Goal: Task Accomplishment & Management: Manage account settings

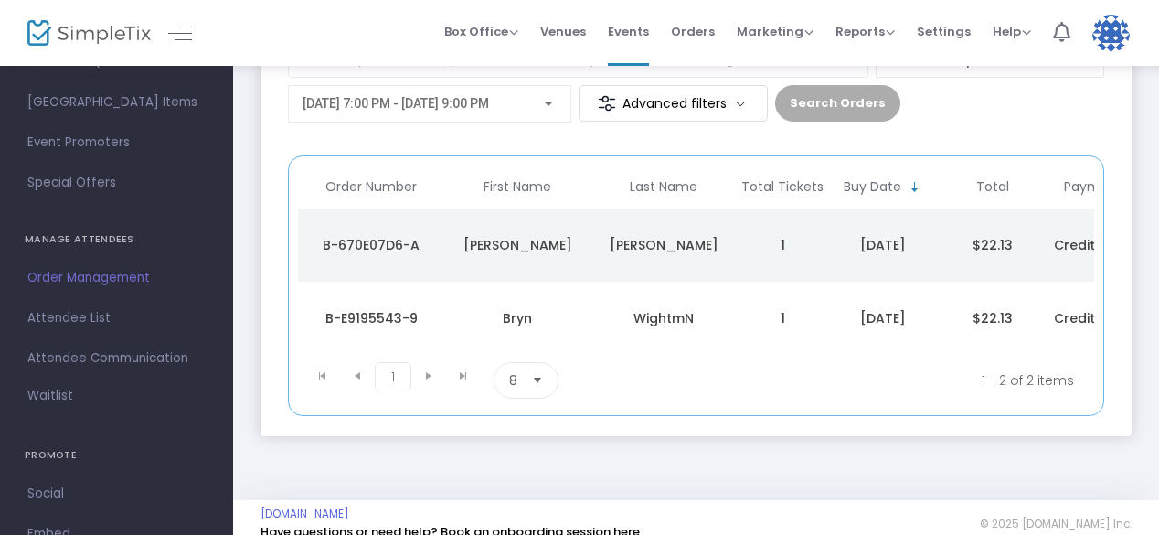
scroll to position [305, 0]
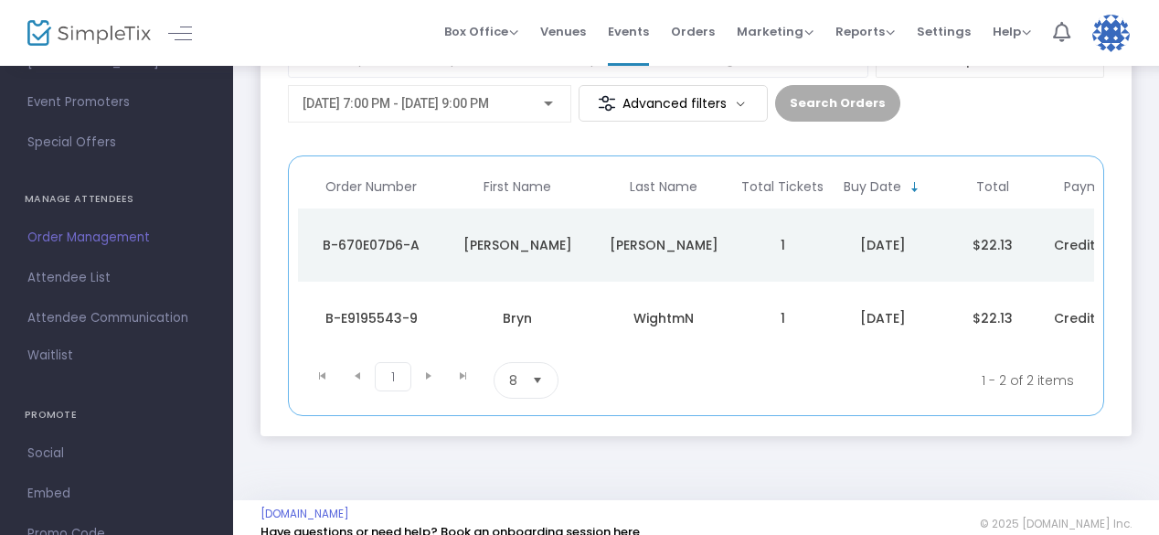
click at [81, 233] on span "Order Management" at bounding box center [116, 238] width 178 height 24
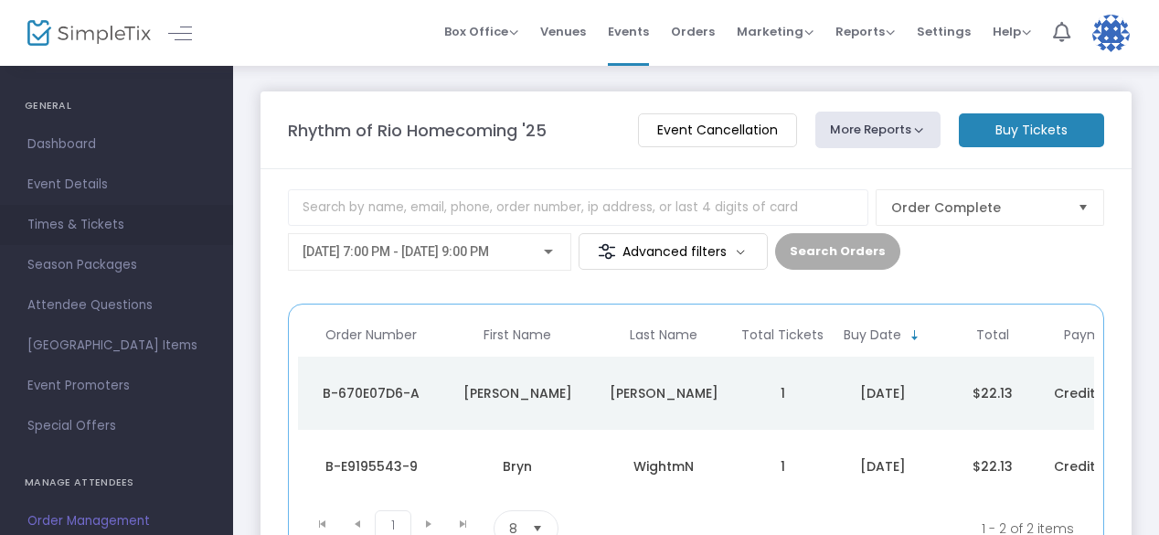
scroll to position [34, 0]
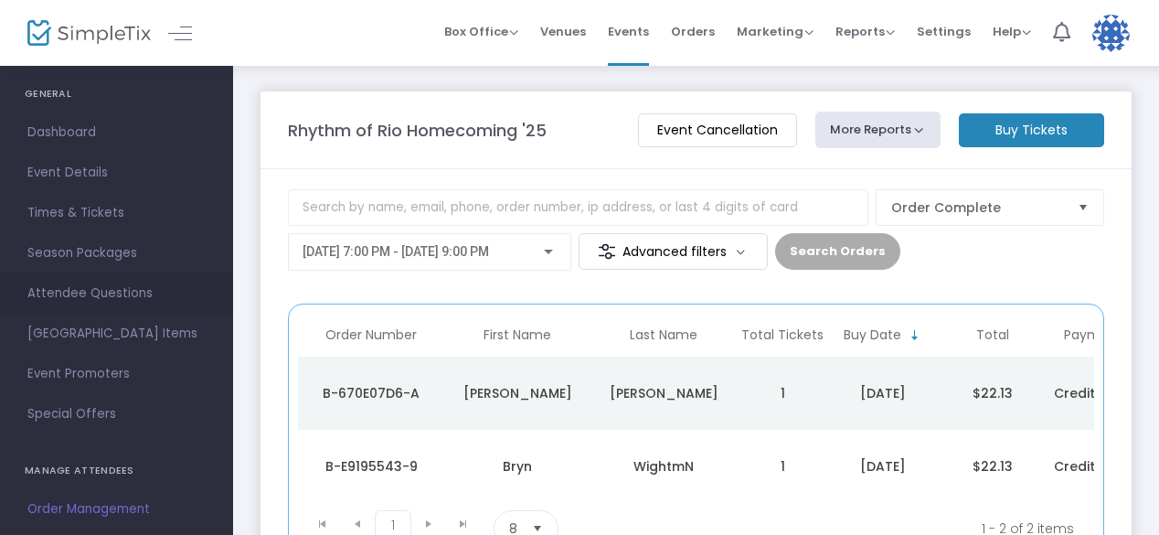
click at [143, 277] on link "Attendee Questions" at bounding box center [116, 293] width 233 height 40
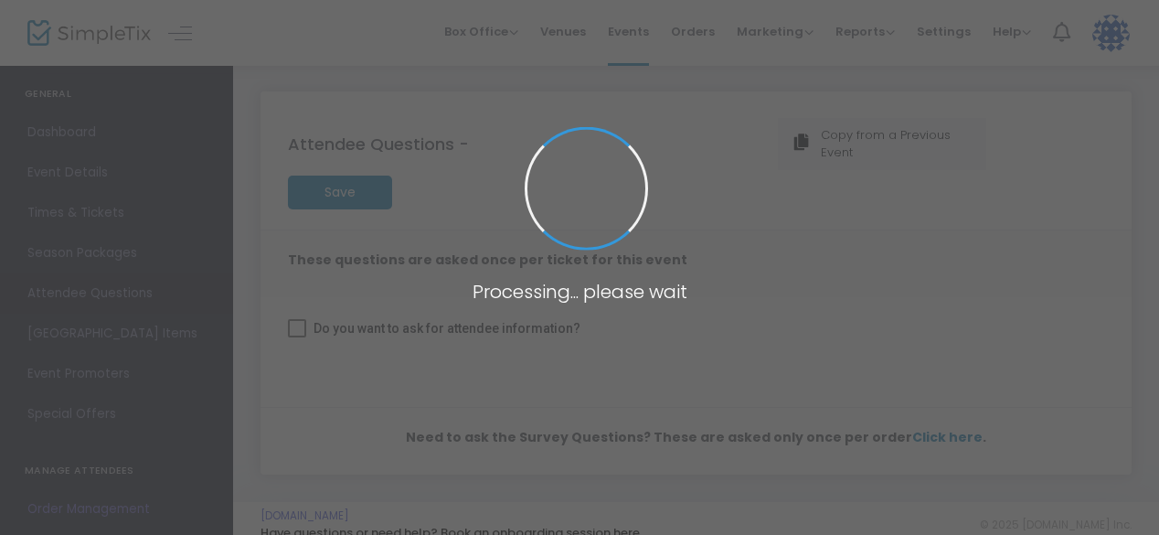
checkbox input "true"
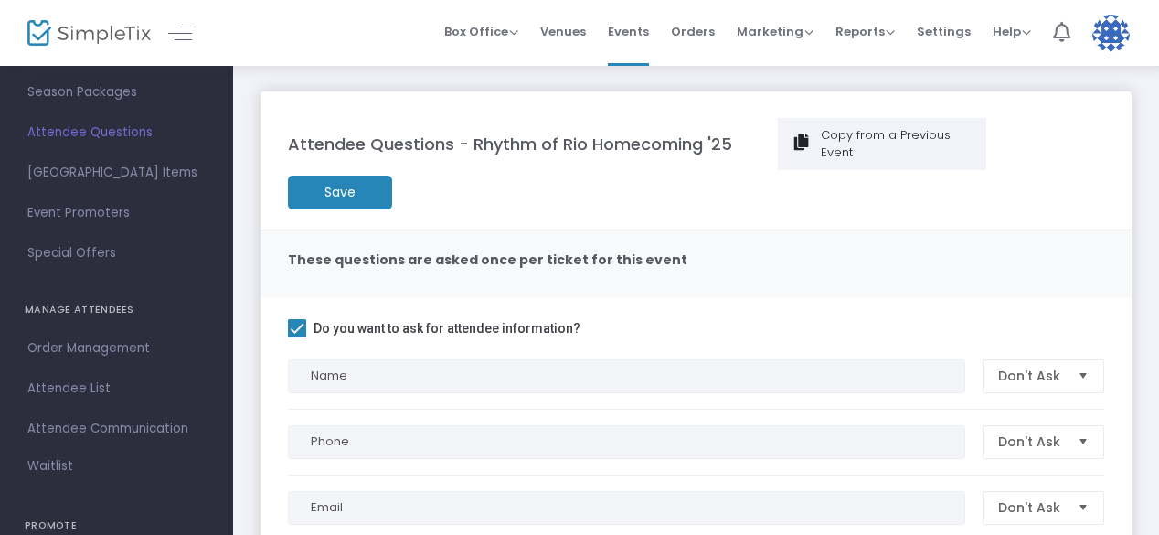
scroll to position [196, 0]
click at [116, 339] on span "Order Management" at bounding box center [116, 347] width 178 height 24
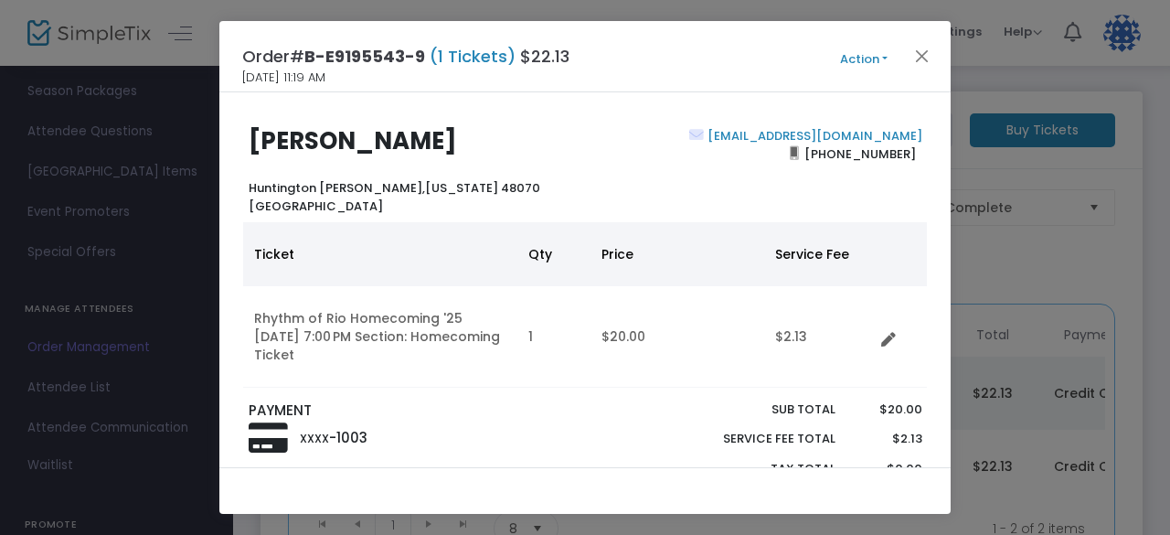
drag, startPoint x: 711, startPoint y: 301, endPoint x: 642, endPoint y: 224, distance: 103.6
click at [642, 224] on th "Price" at bounding box center [678, 254] width 174 height 64
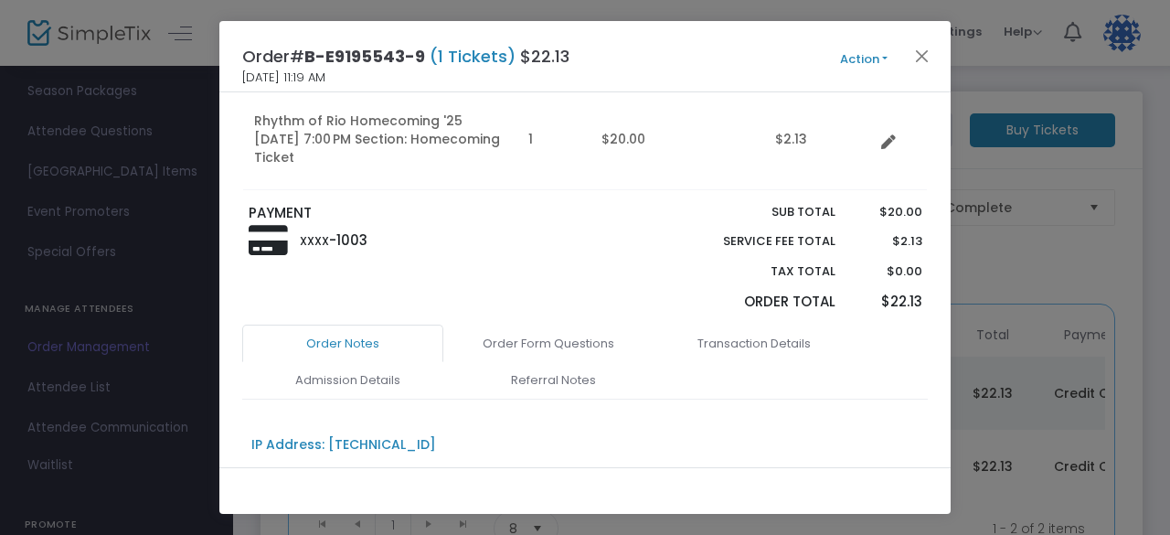
scroll to position [303, 0]
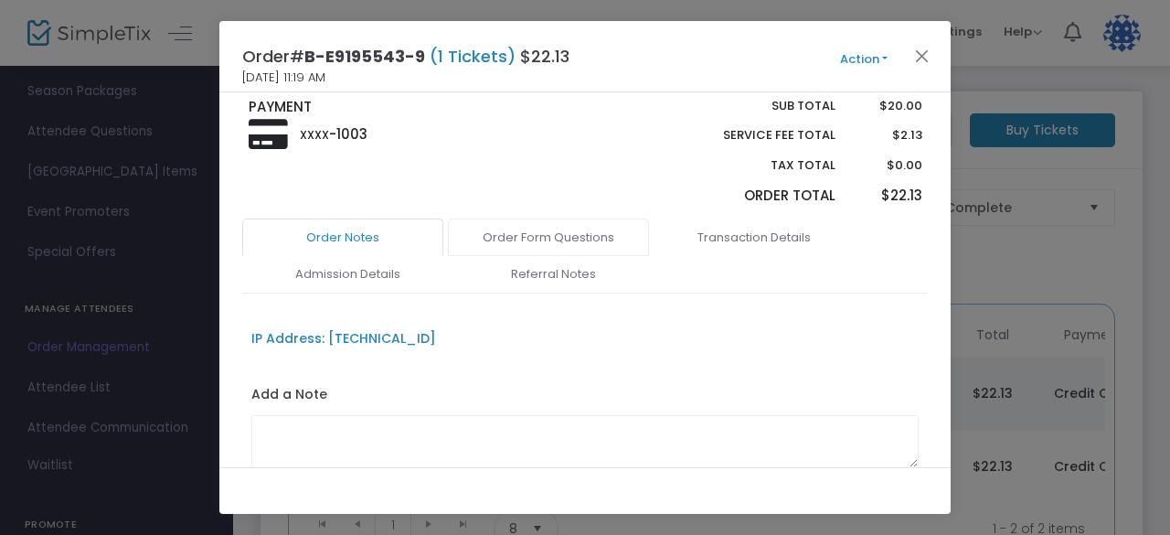
click at [556, 235] on link "Order Form Questions" at bounding box center [548, 237] width 201 height 38
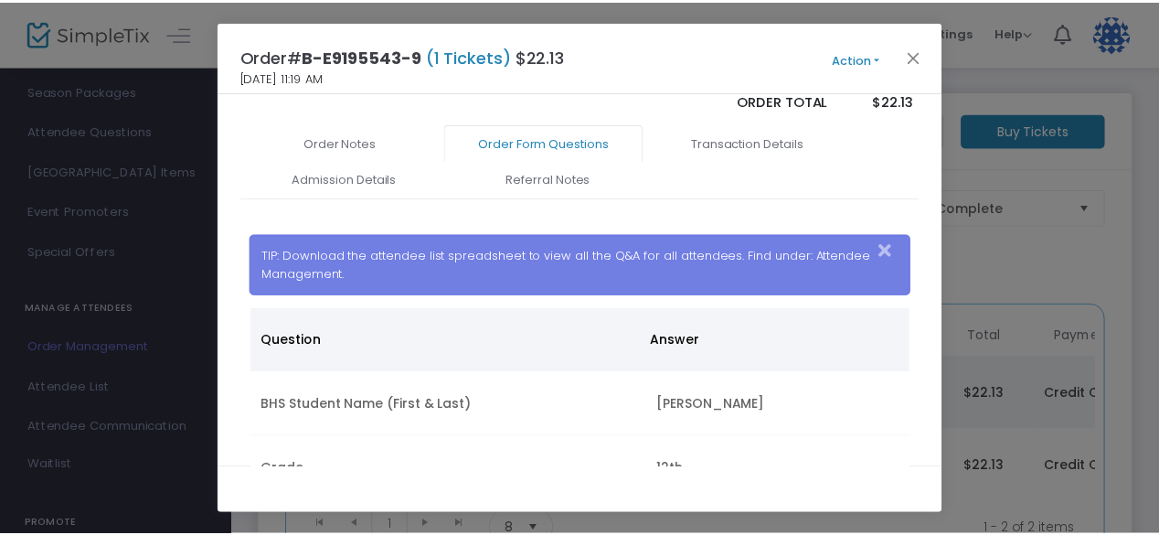
scroll to position [600, 0]
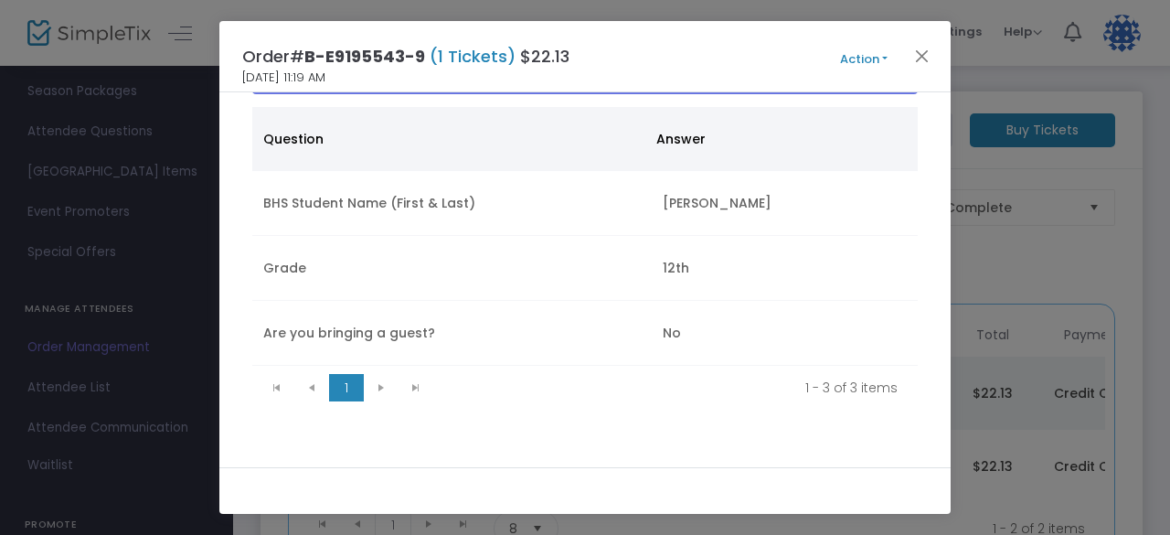
click at [384, 391] on kendo-pager-next-buttons at bounding box center [398, 387] width 69 height 27
click at [332, 431] on div "Order Notes Order Form Questions Transaction Details Admission Details Referral…" at bounding box center [585, 186] width 686 height 528
click at [927, 67] on button "Close" at bounding box center [922, 56] width 24 height 24
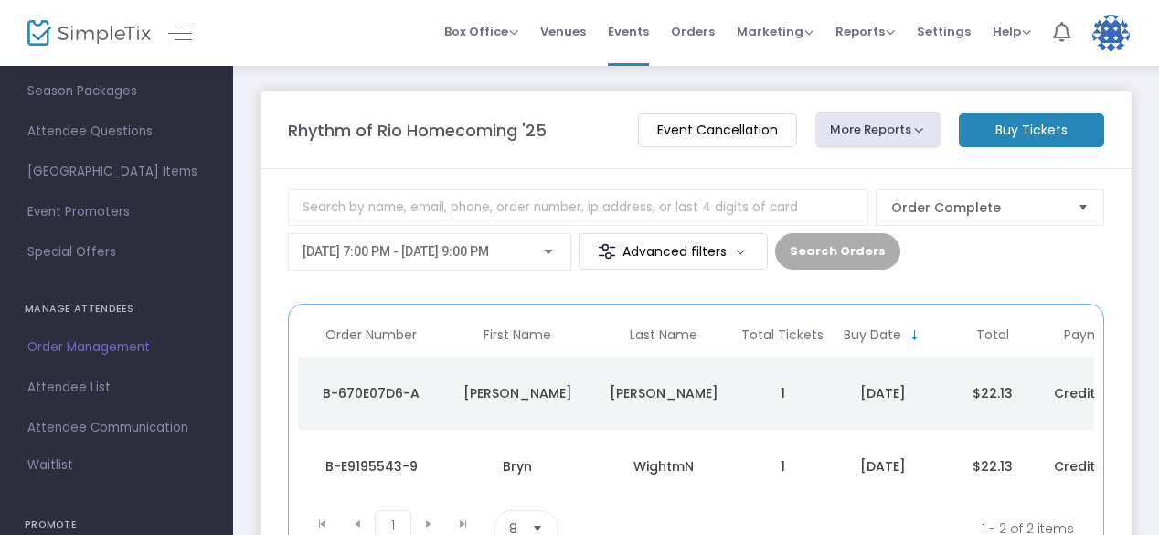
scroll to position [16, 0]
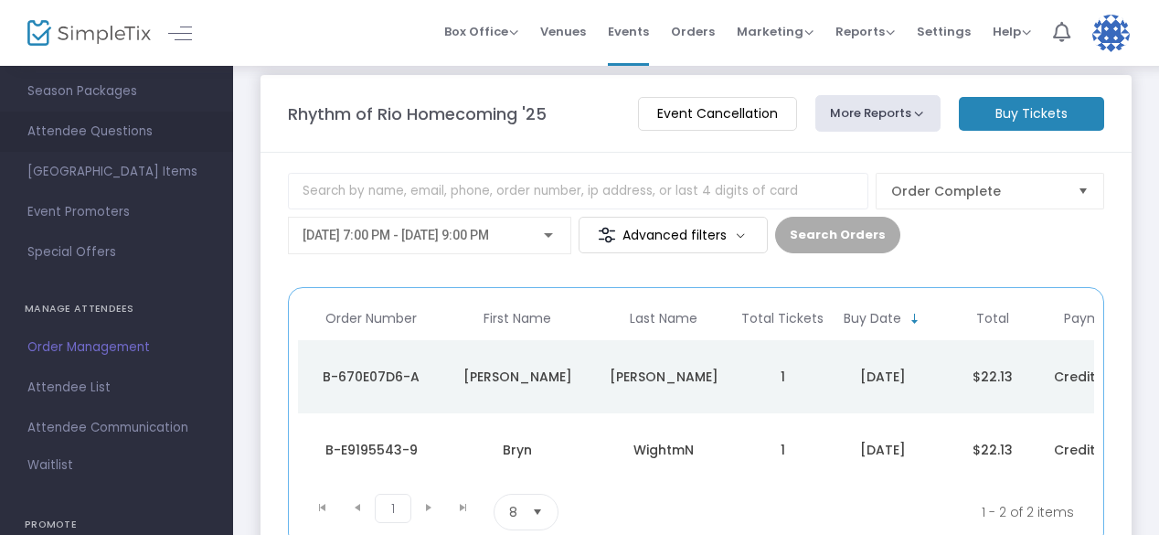
click at [125, 115] on link "Attendee Questions" at bounding box center [116, 132] width 233 height 40
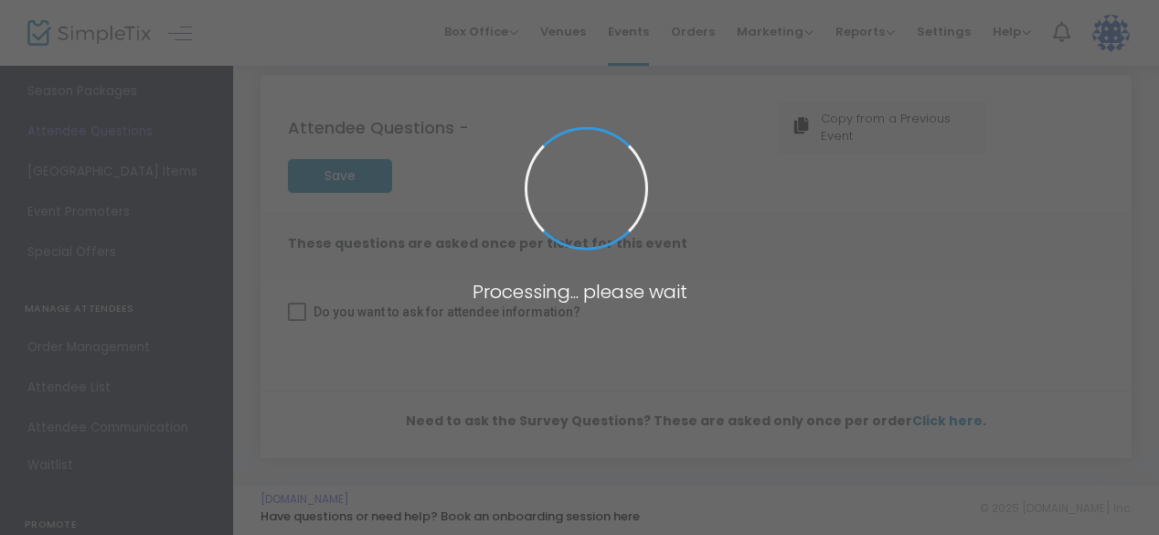
checkbox input "true"
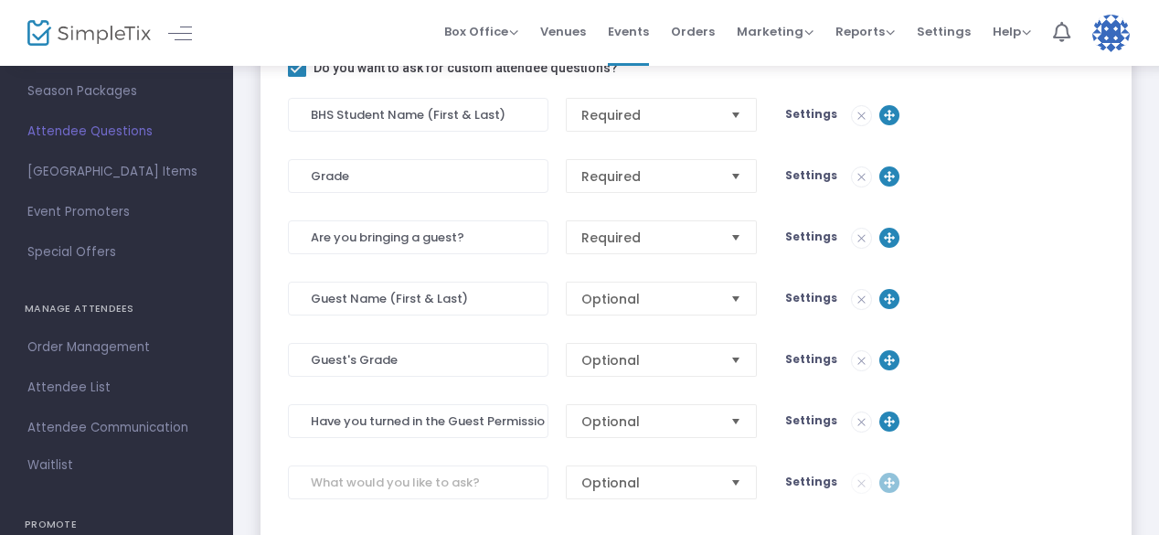
scroll to position [519, 0]
